Goal: Task Accomplishment & Management: Use online tool/utility

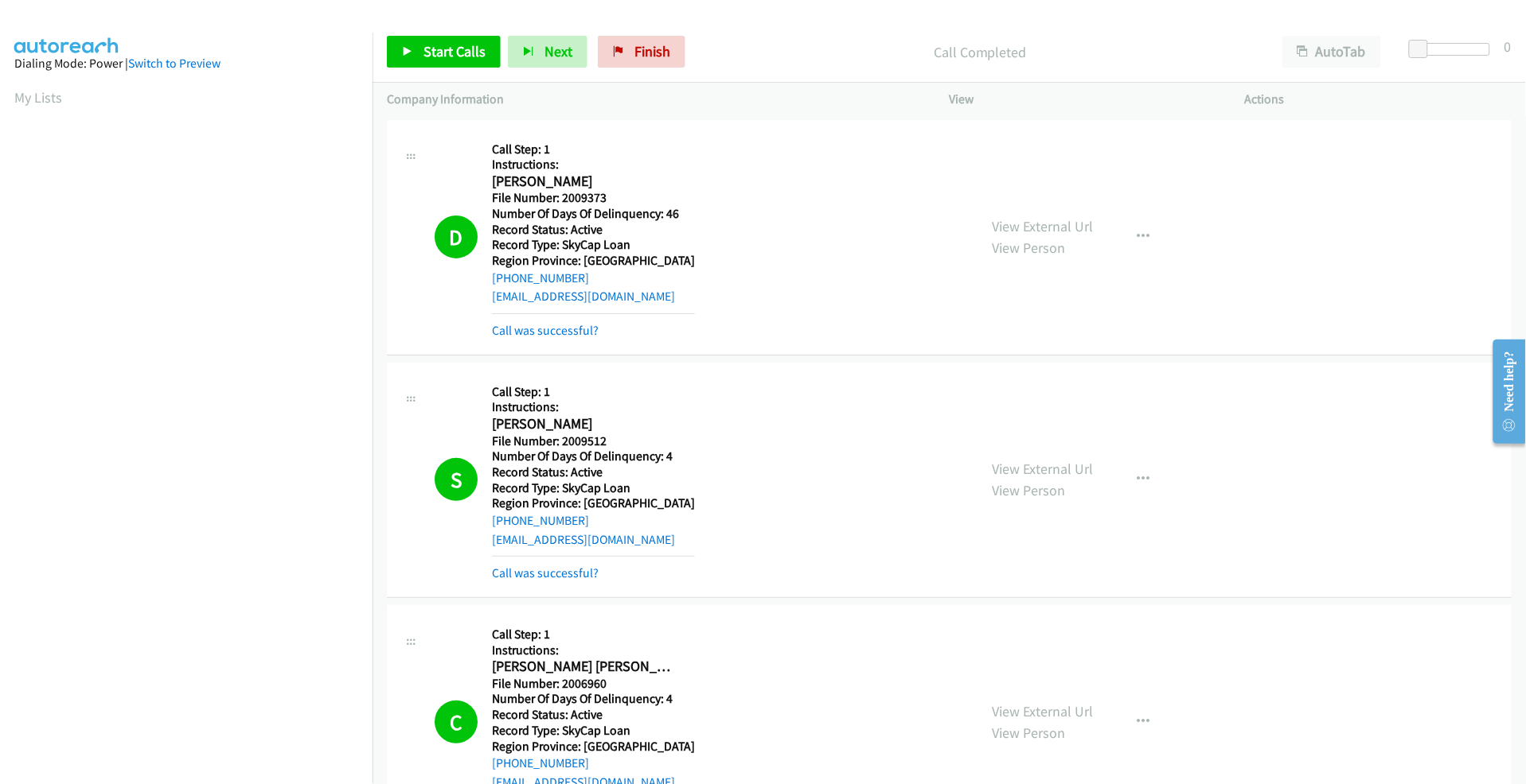
scroll to position [90, 2]
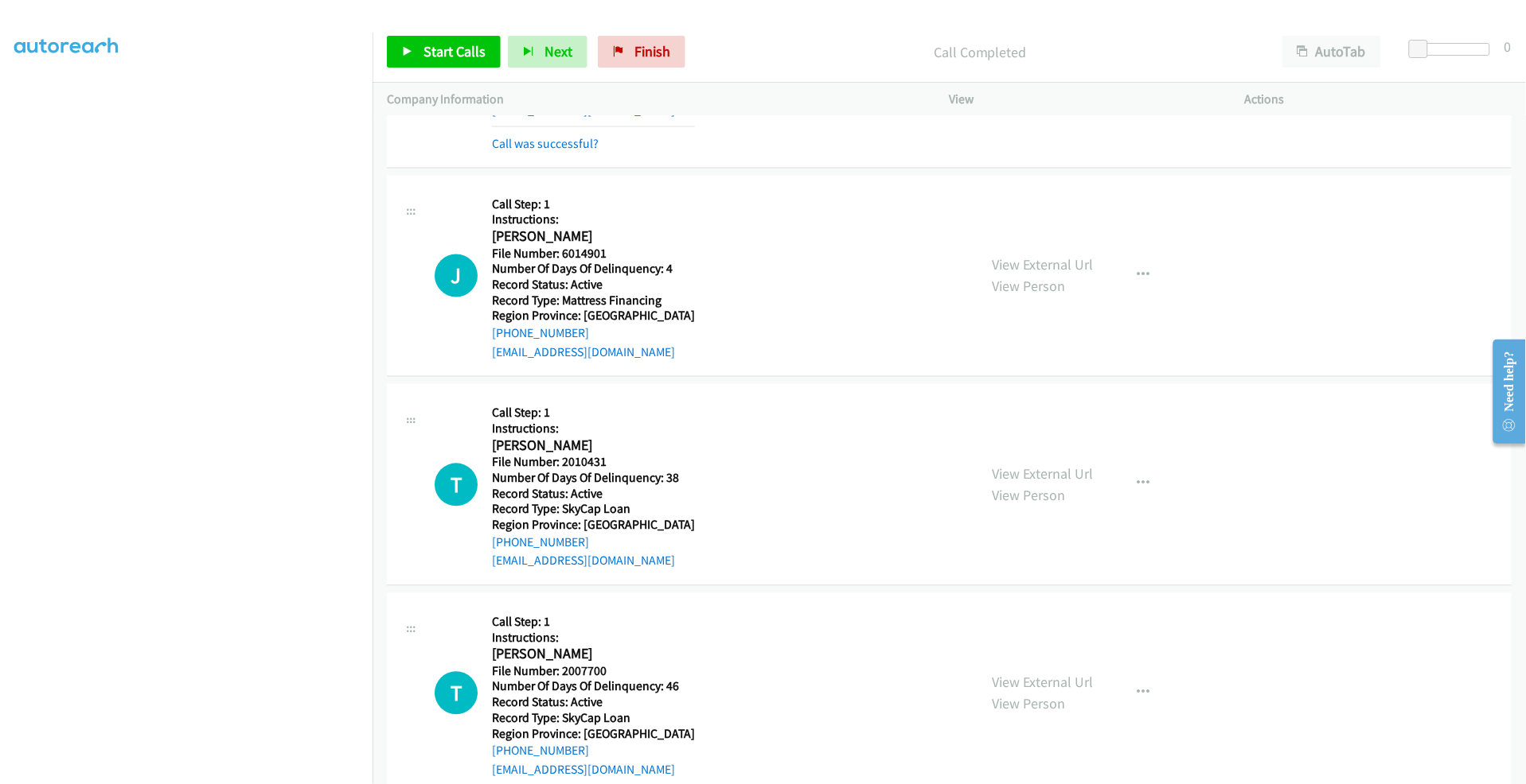
click at [434, 160] on div "K Callback Scheduled Call Step: 1 Instructions: Kevin Lukezic America/Los_Angel…" at bounding box center [949, 51] width 1125 height 235
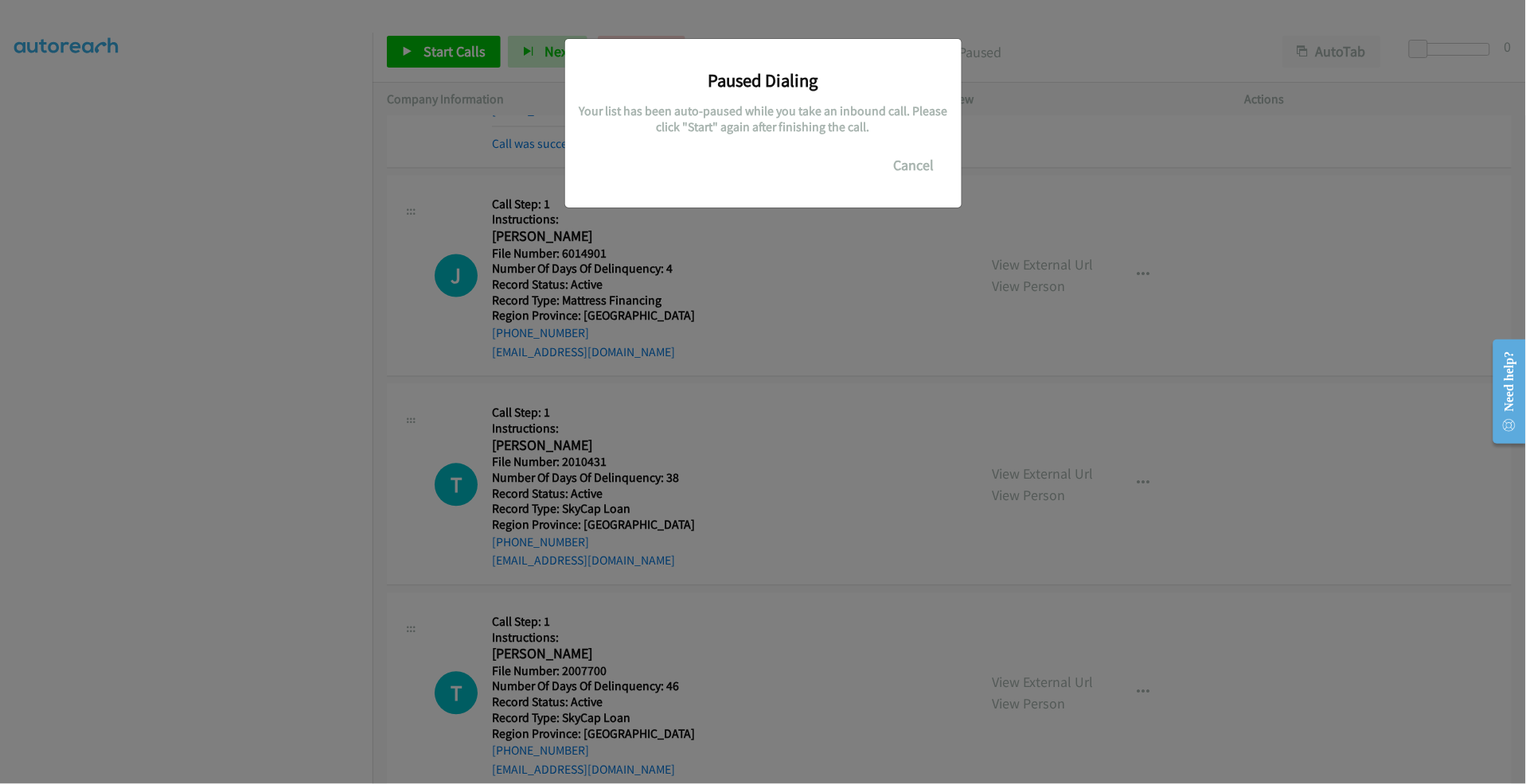
click at [193, 728] on div "Paused Dialing Your list has been auto-paused while you take an inbound call. P…" at bounding box center [763, 399] width 1526 height 770
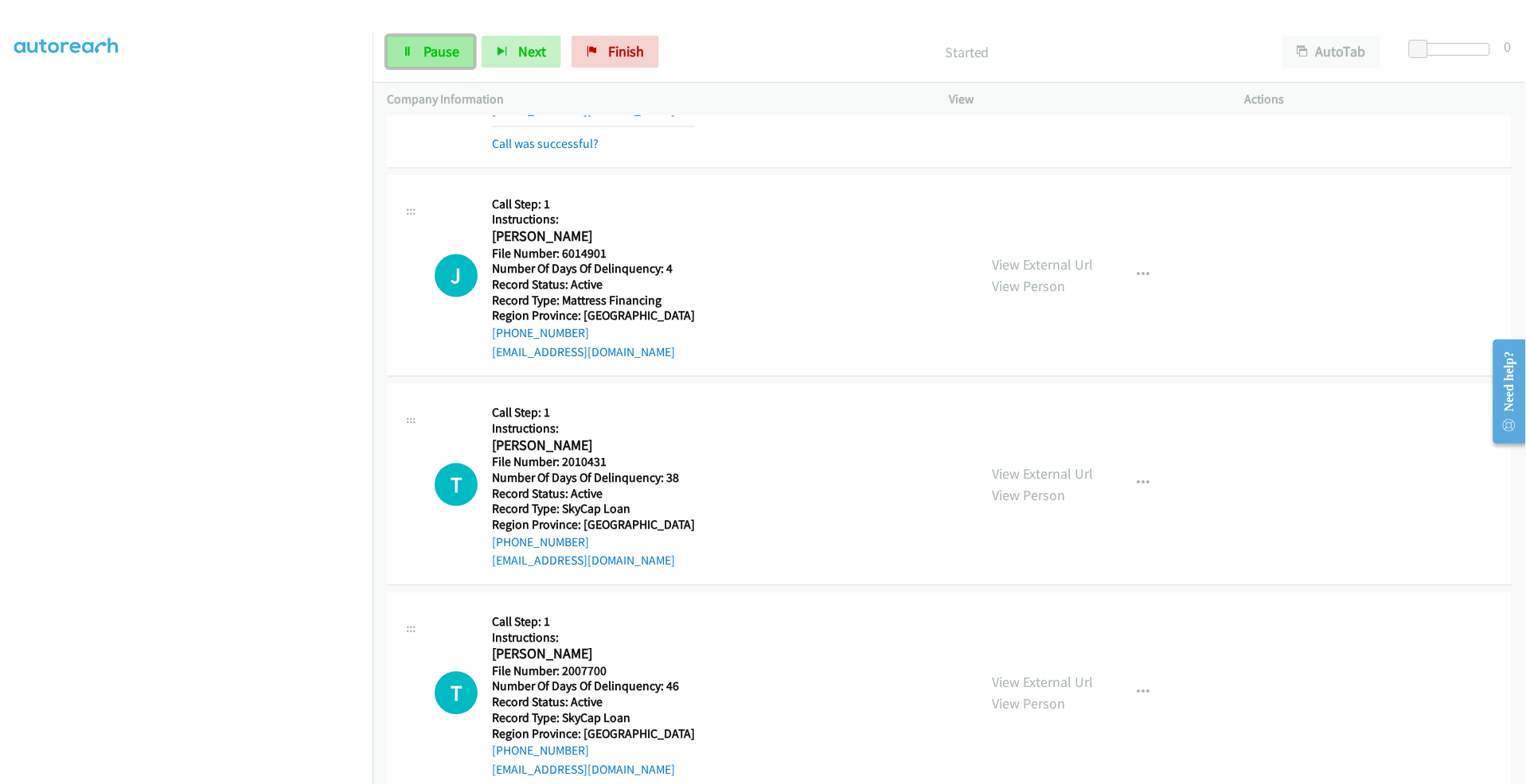
click at [435, 51] on span "Pause" at bounding box center [441, 51] width 36 height 18
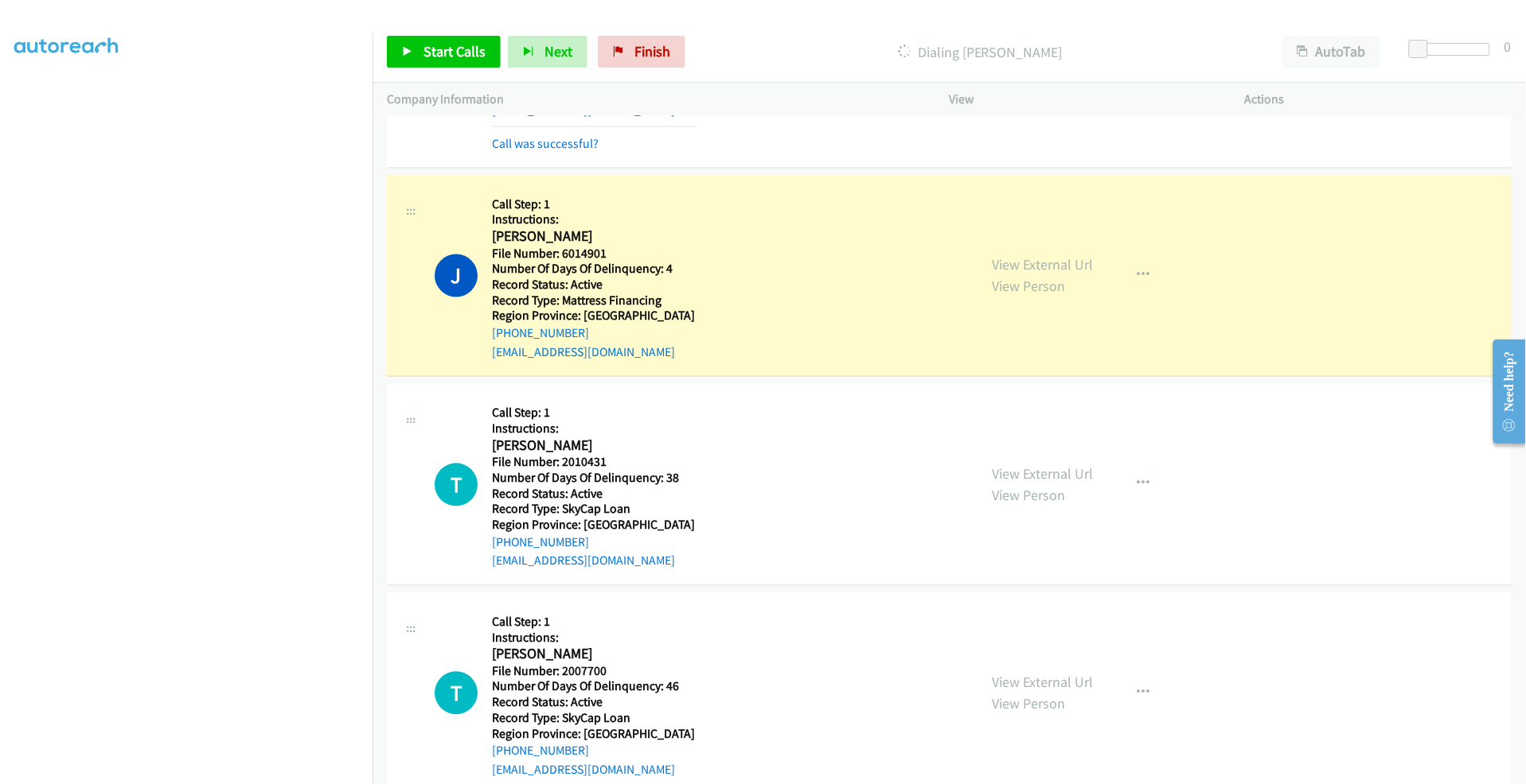
drag, startPoint x: 450, startPoint y: 336, endPoint x: 457, endPoint y: 356, distance: 21.2
click at [450, 336] on div "J Callback Scheduled Call Step: 1 Instructions: Jordan Warncke America/Los_Ange…" at bounding box center [699, 277] width 530 height 173
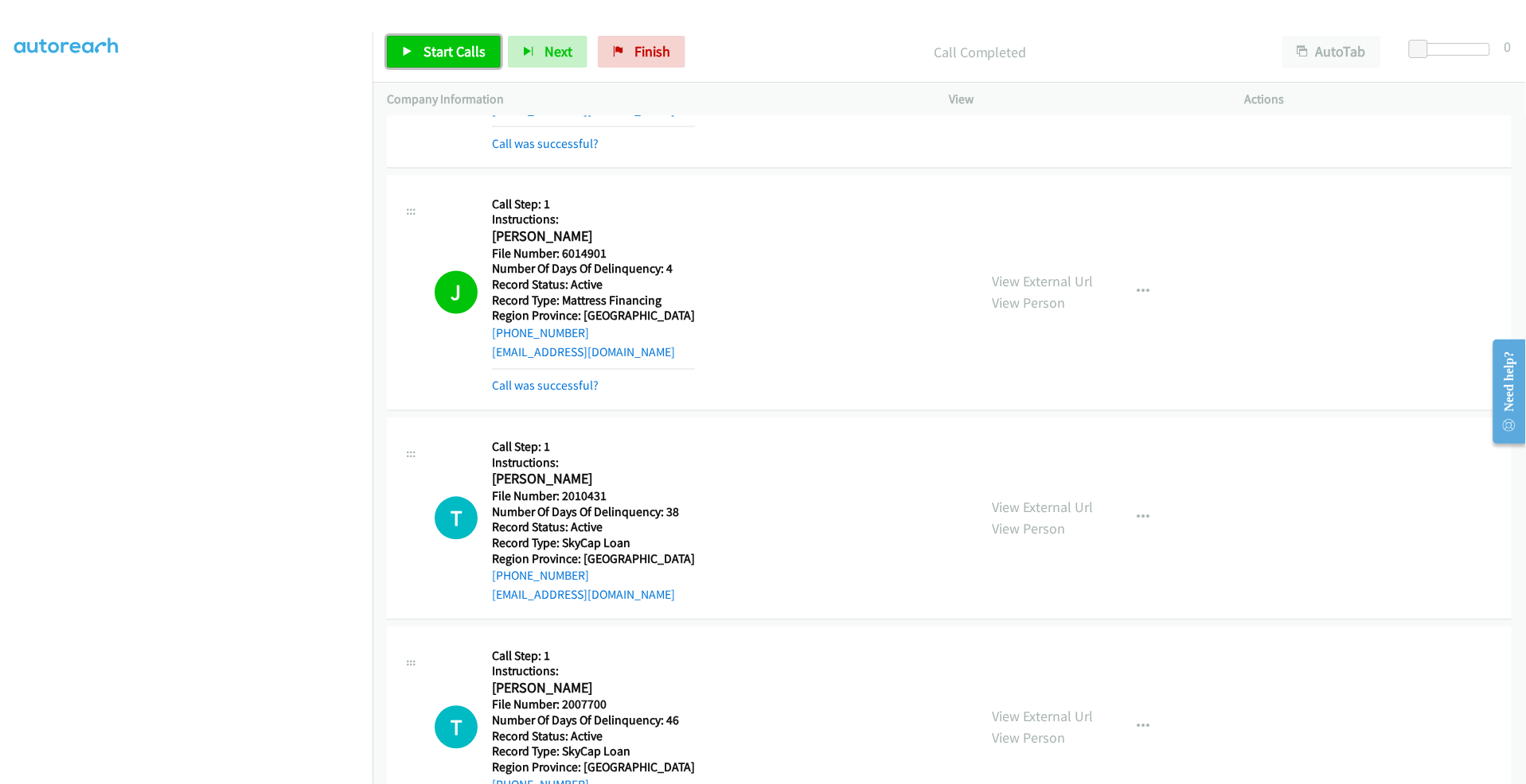
click at [435, 44] on span "Start Calls" at bounding box center [455, 51] width 62 height 18
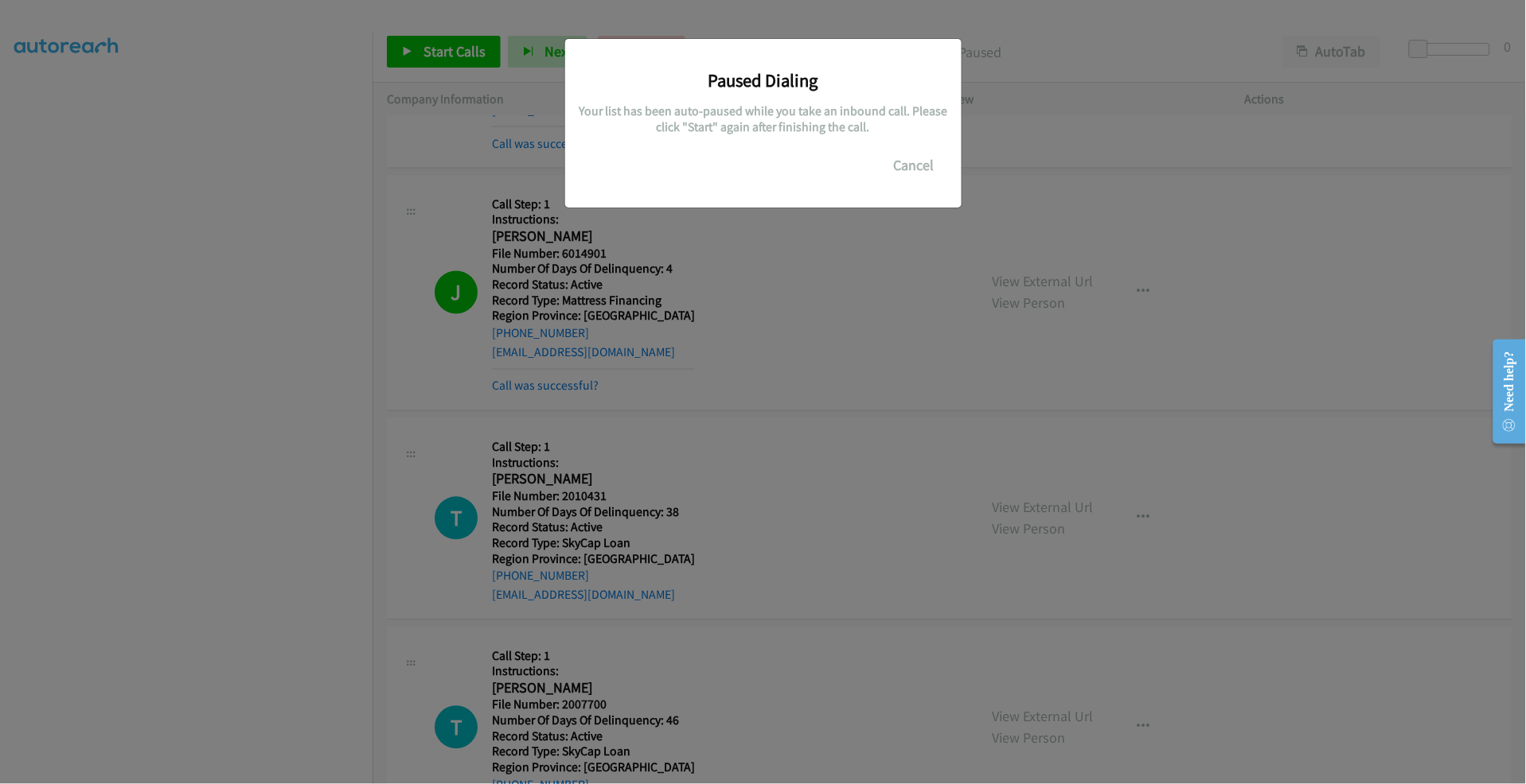
click at [230, 726] on div "Paused Dialing Your list has been auto-paused while you take an inbound call. P…" at bounding box center [763, 399] width 1526 height 770
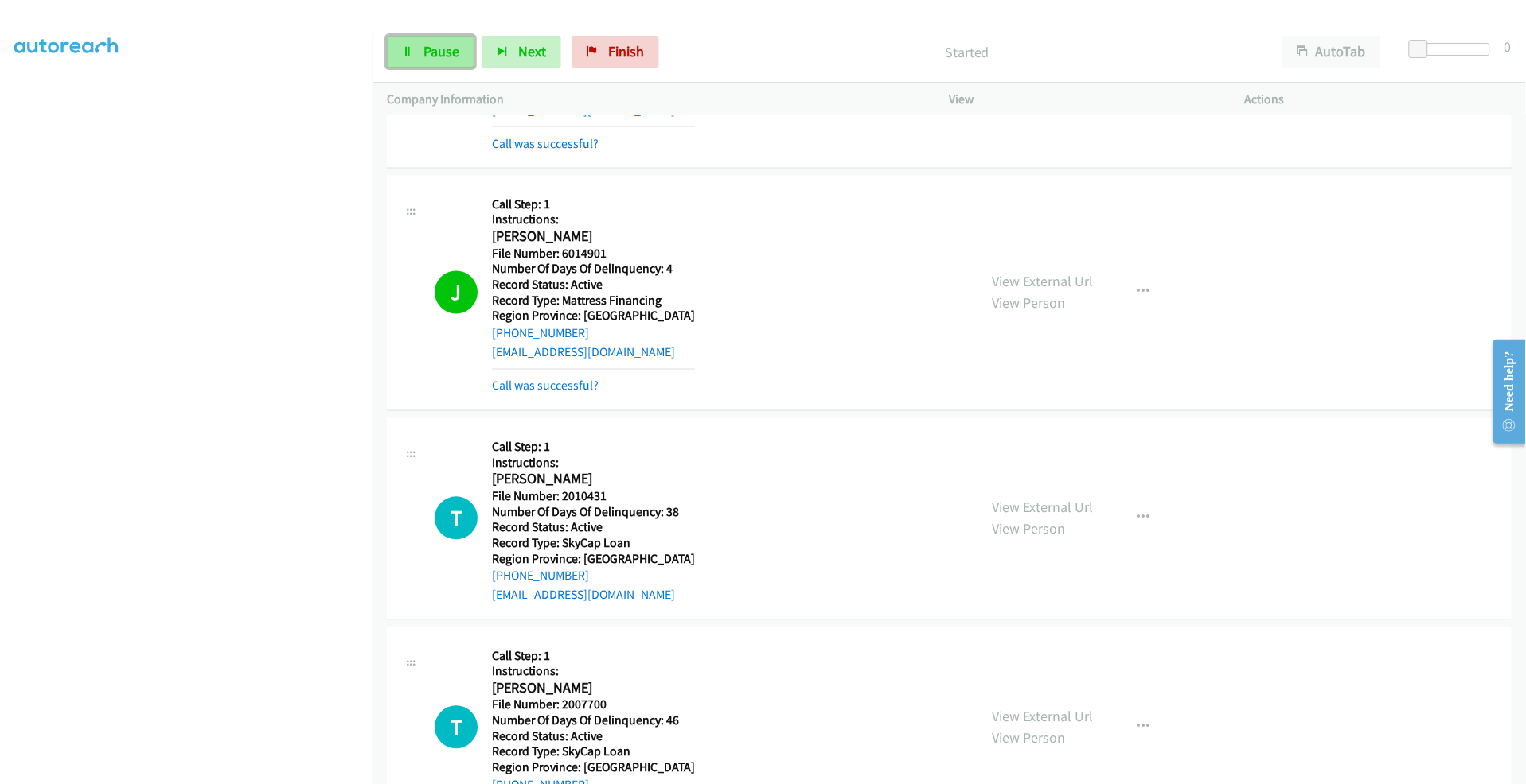
click at [434, 45] on span "Pause" at bounding box center [441, 51] width 36 height 18
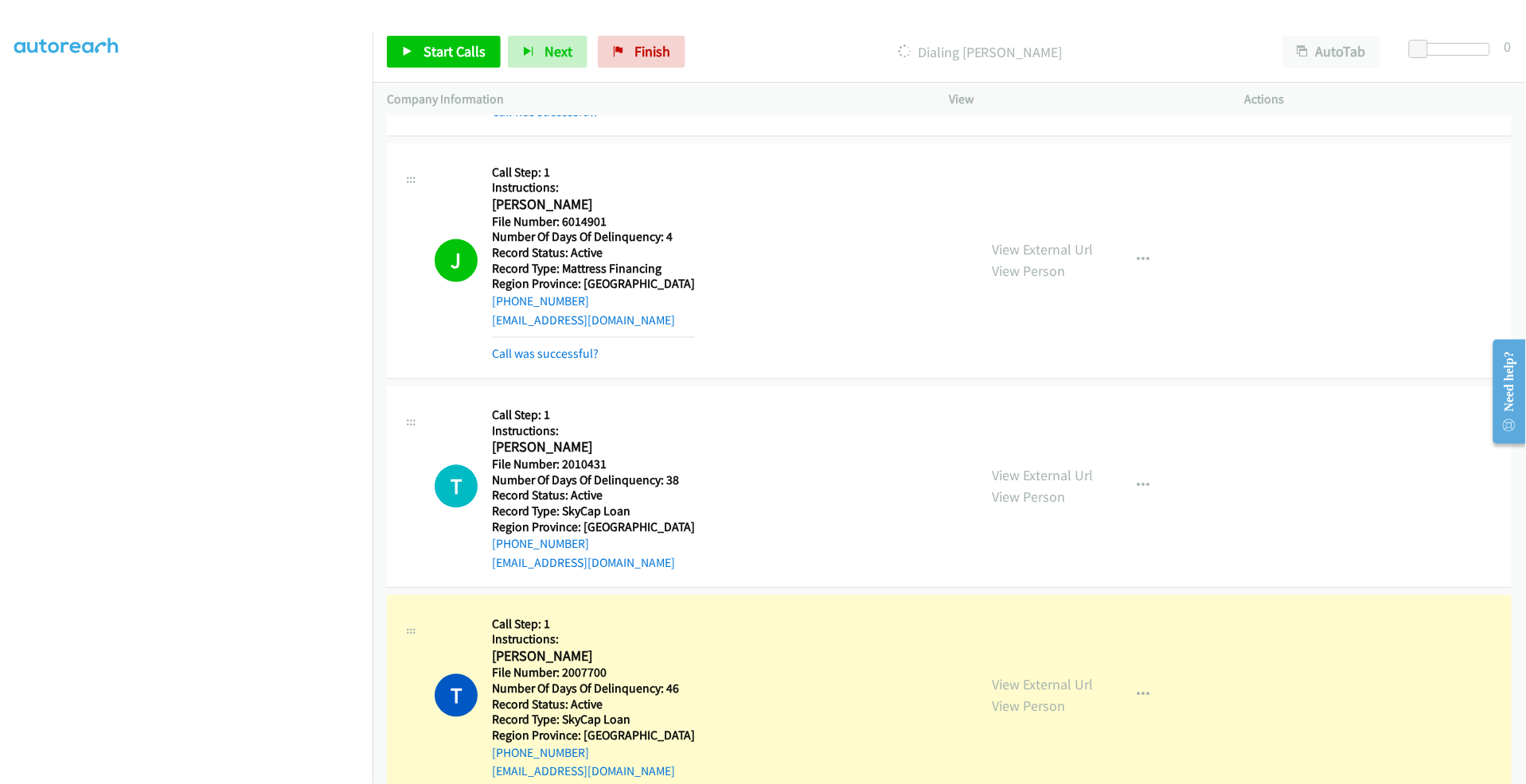
scroll to position [2857, 0]
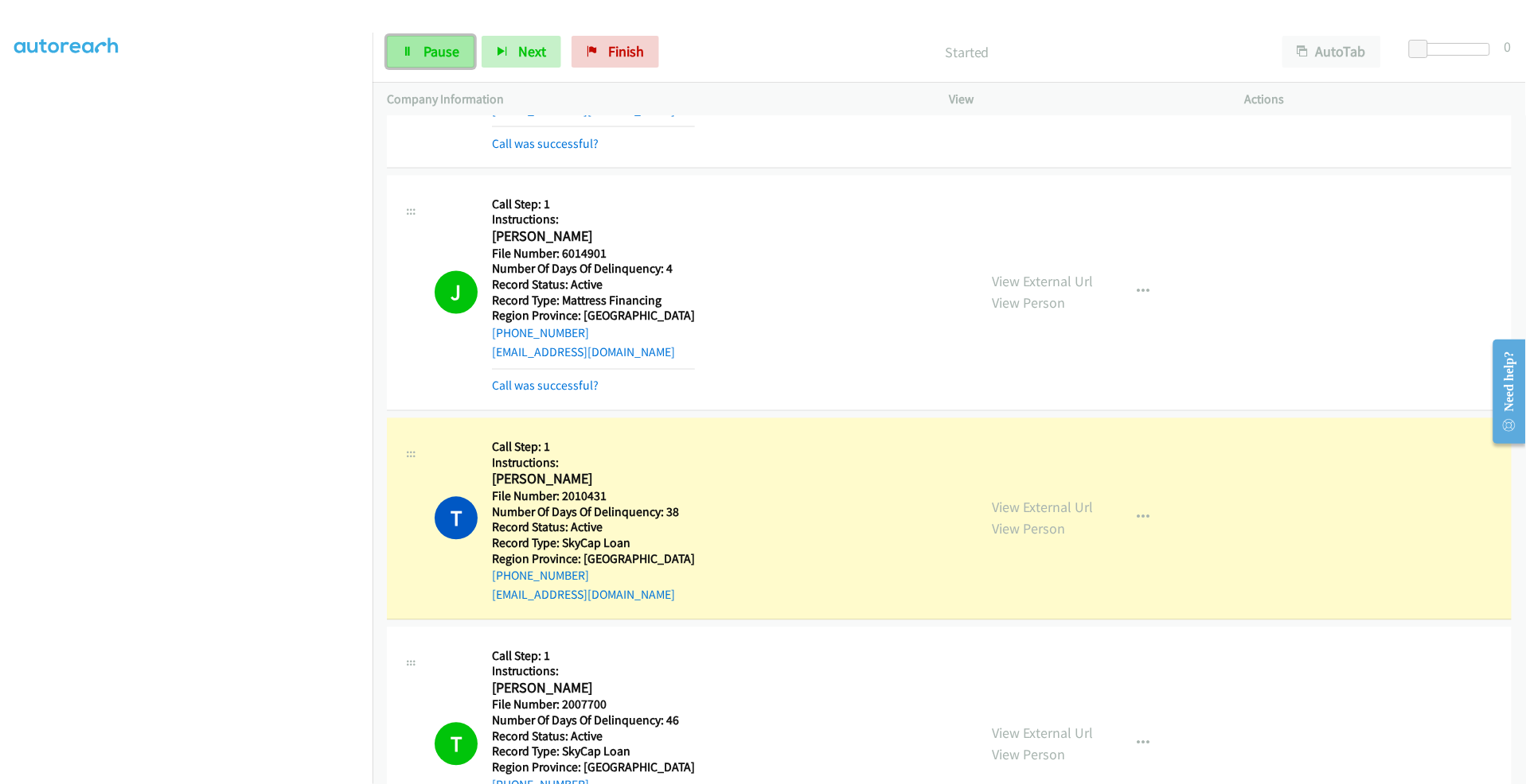
click at [415, 43] on link "Pause" at bounding box center [431, 51] width 87 height 32
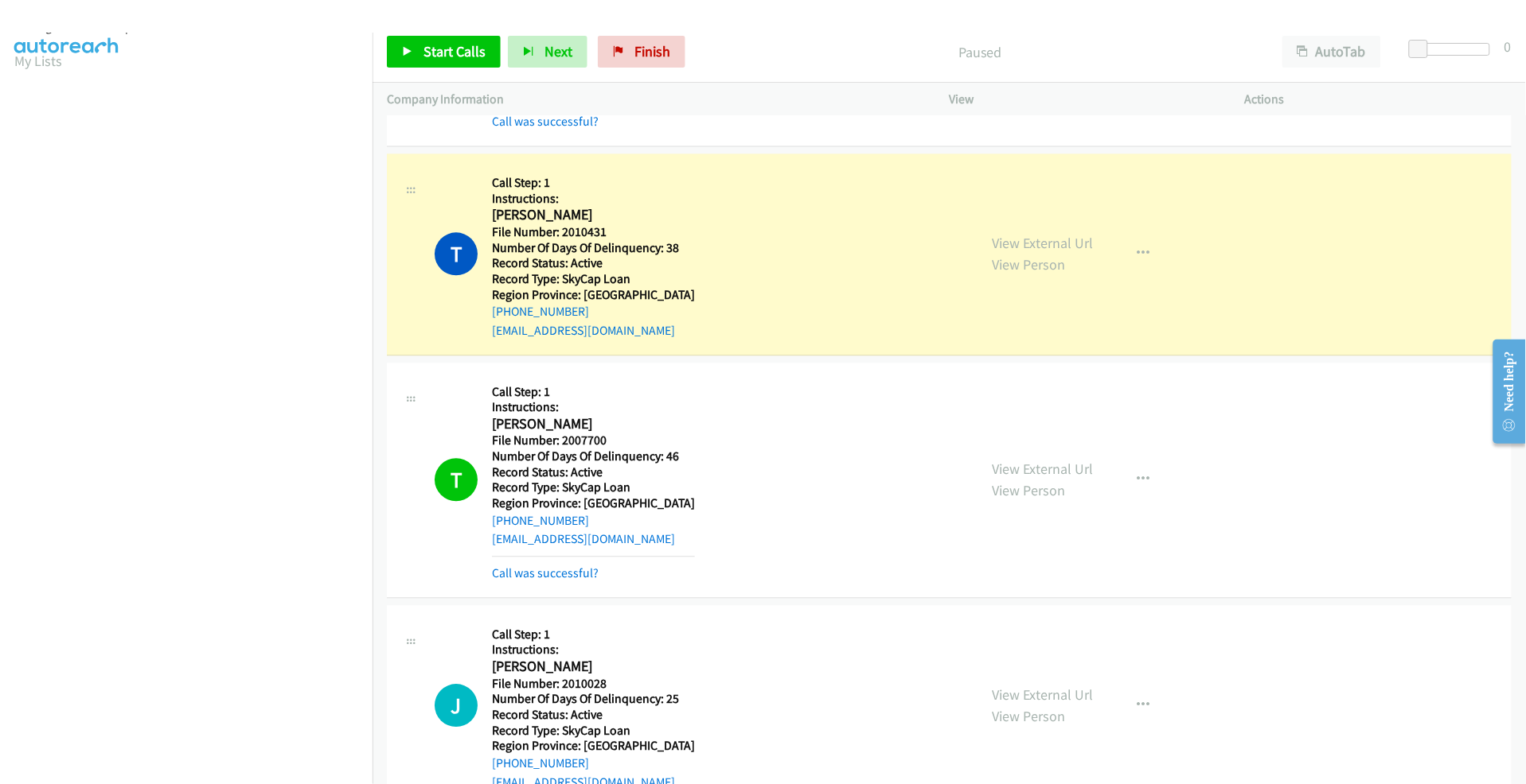
scroll to position [0, 2]
click at [43, 92] on link "My Lists" at bounding box center [38, 97] width 48 height 18
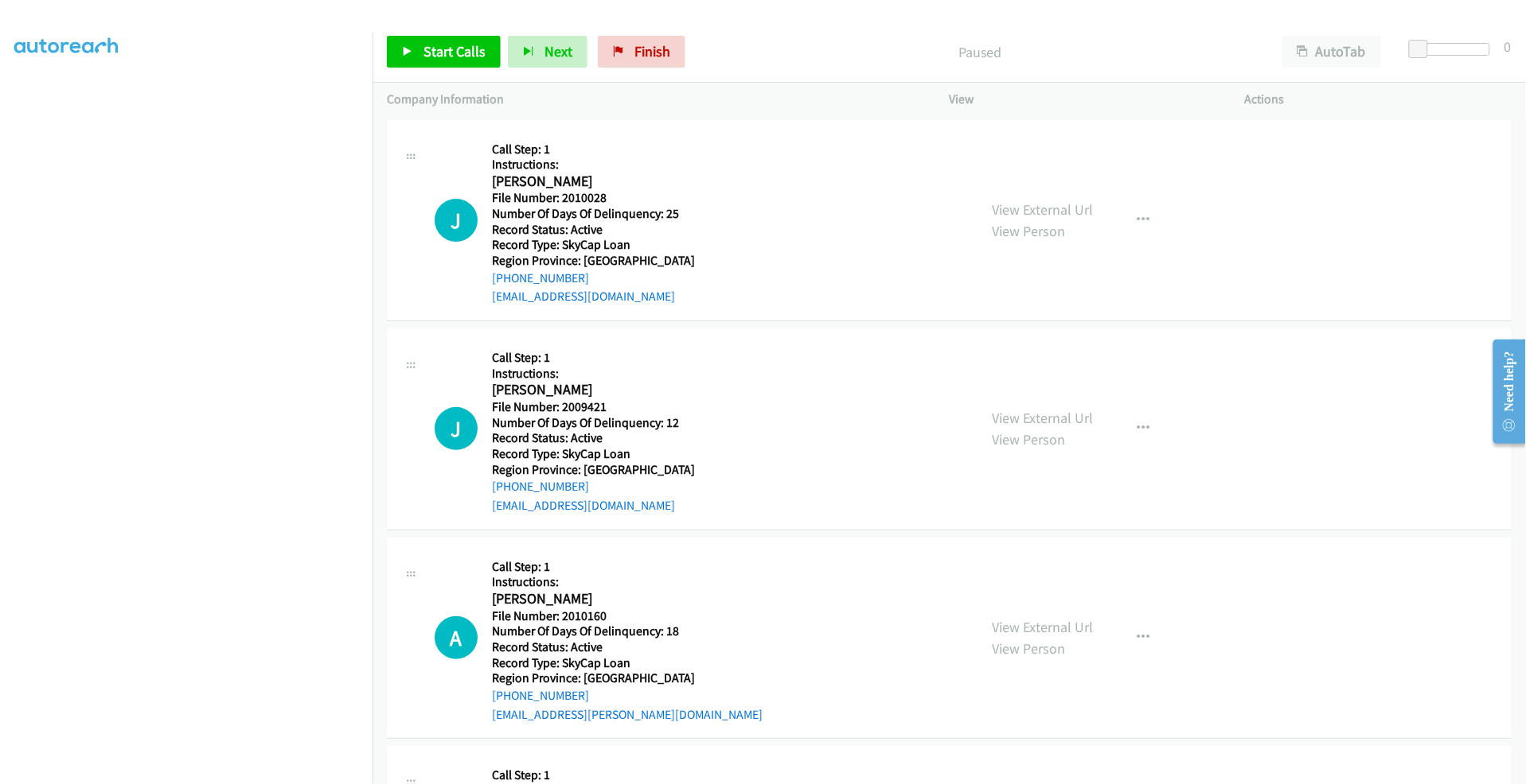
scroll to position [108, 2]
click at [645, 50] on span "Finish" at bounding box center [652, 51] width 36 height 18
